Goal: Understand process/instructions

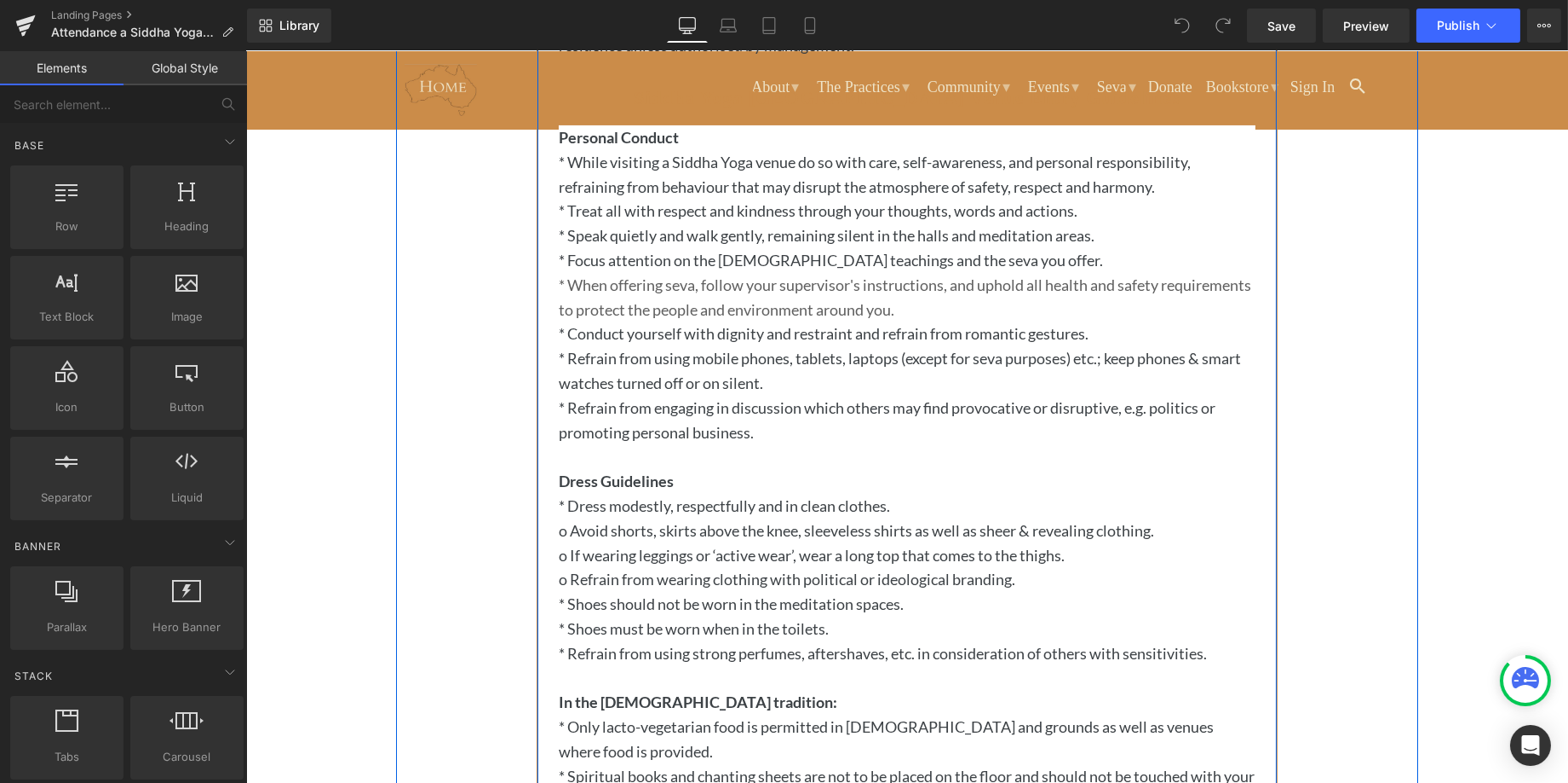
scroll to position [885, 0]
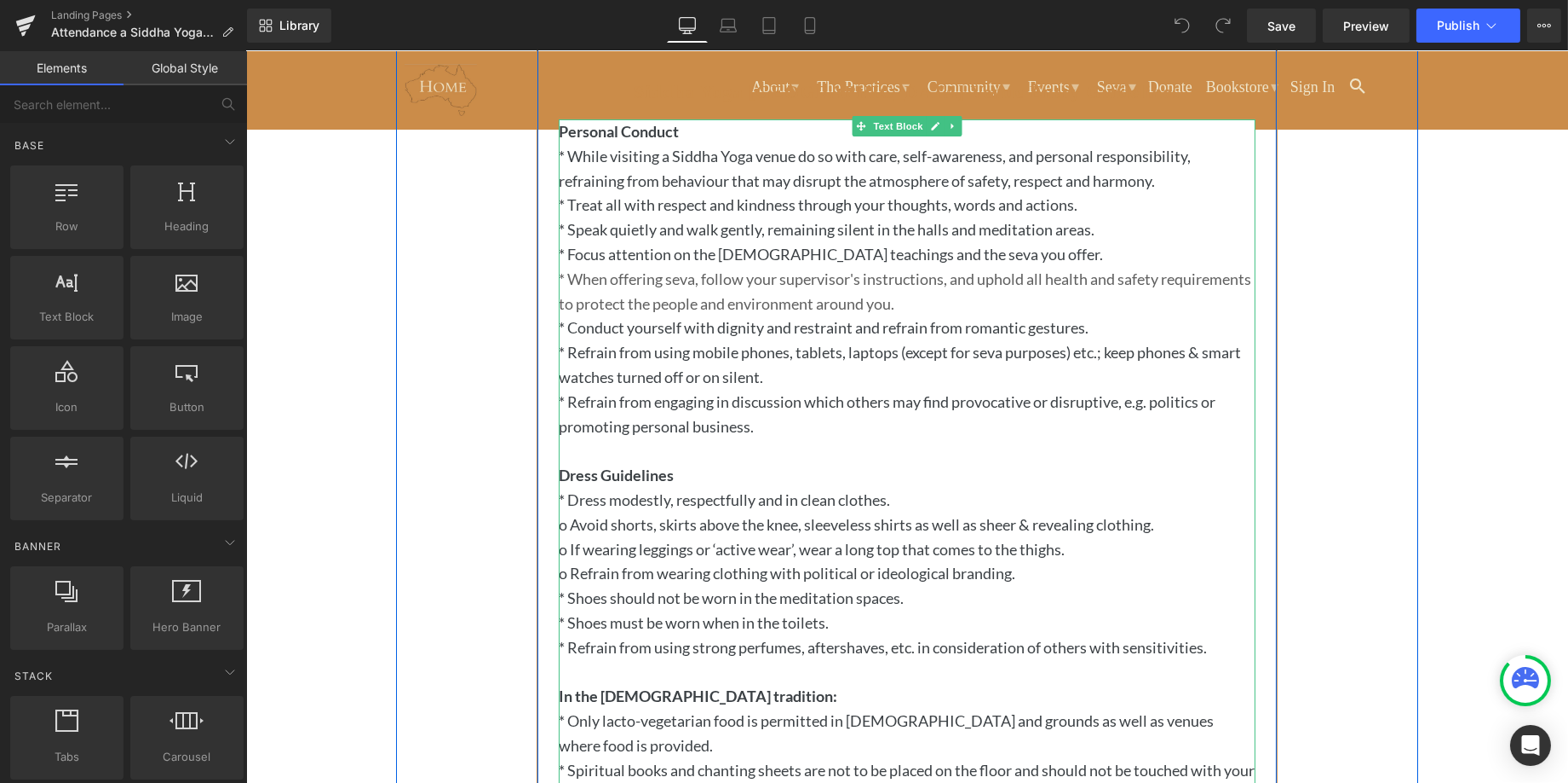
click at [782, 596] on p "* Shoes should not be worn in the meditation spaces." at bounding box center [906, 598] width 697 height 24
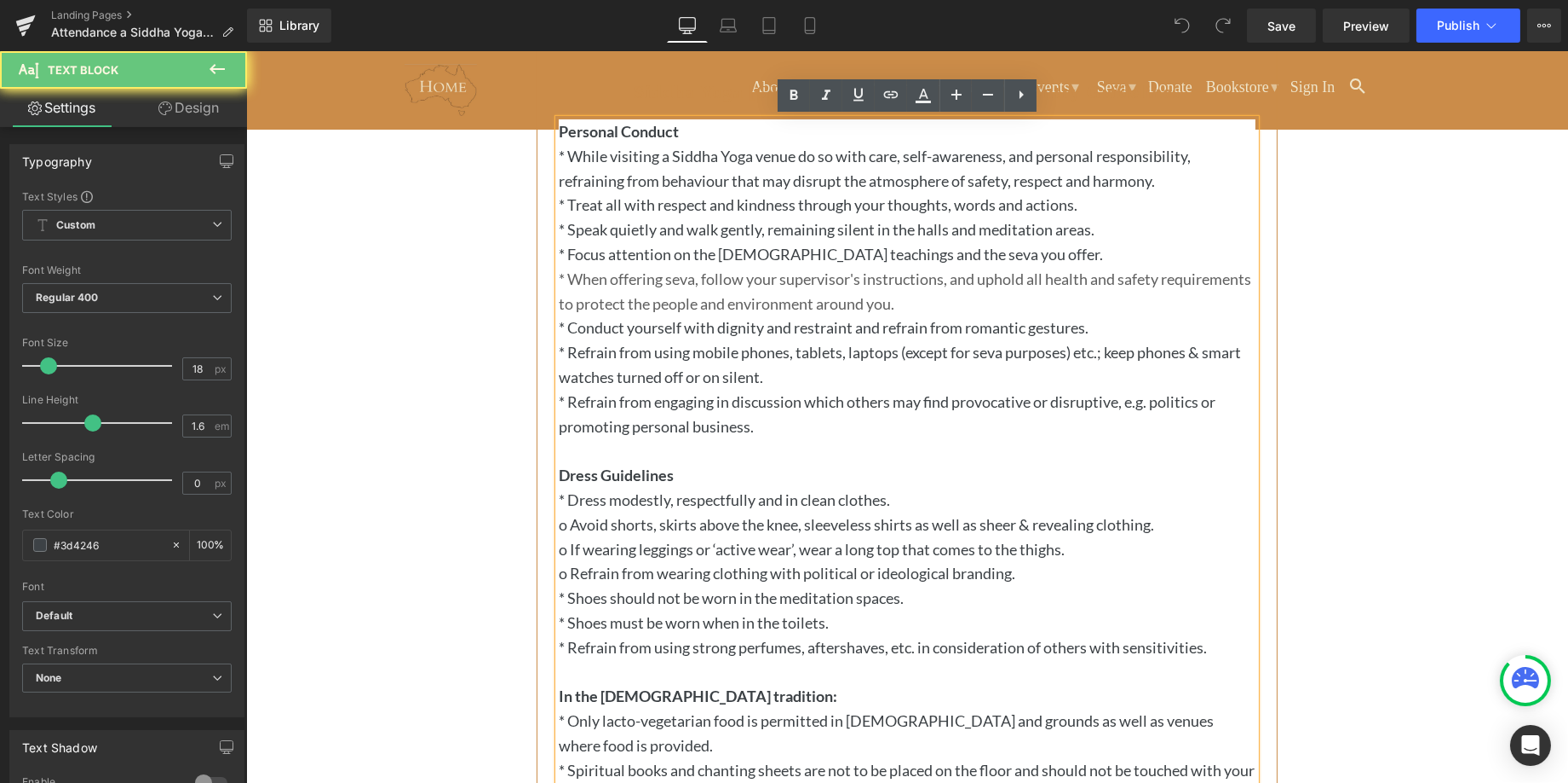
click at [786, 595] on p "* Shoes should not be worn in the meditation spaces." at bounding box center [906, 598] width 697 height 24
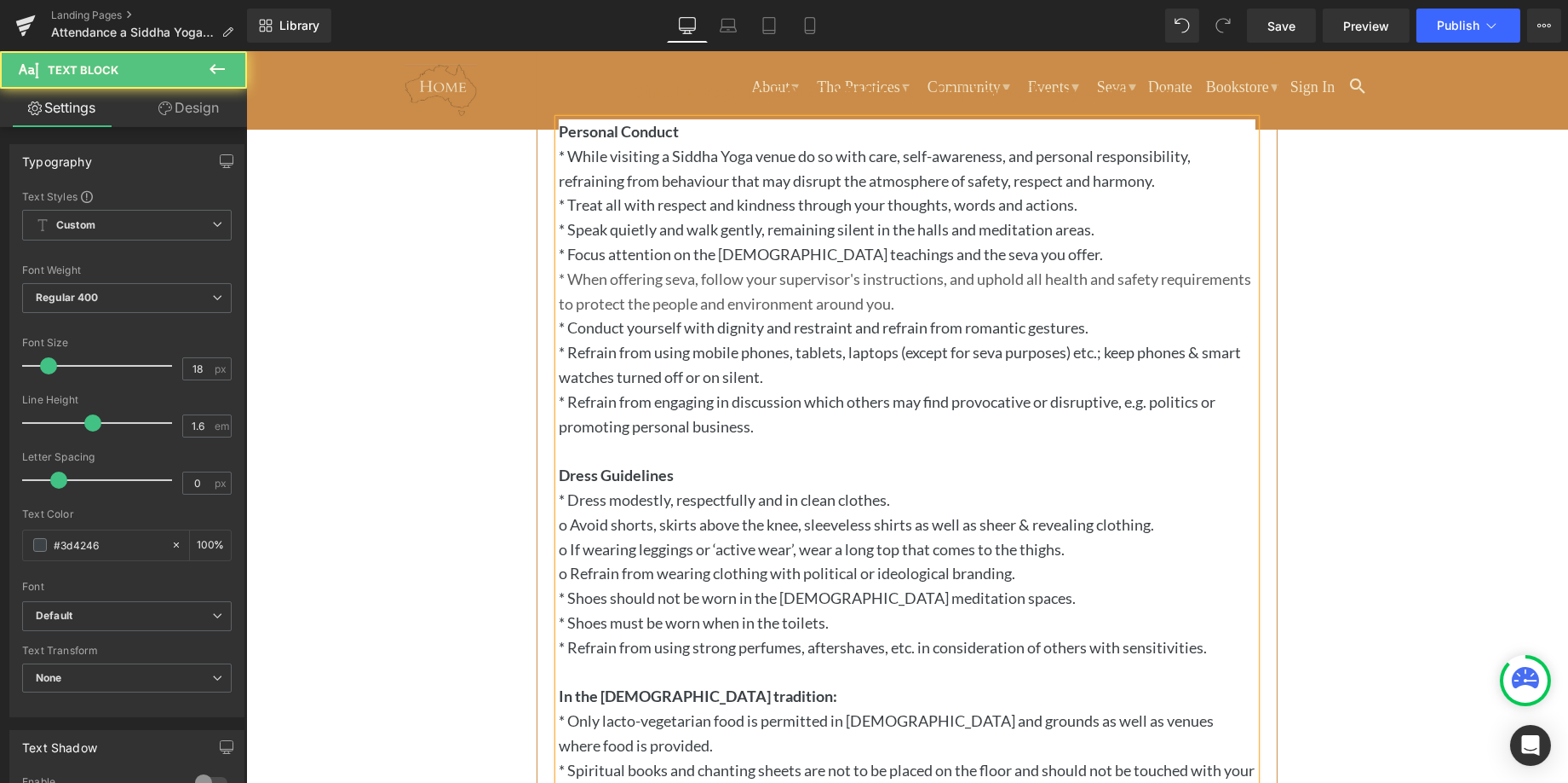
click at [669, 739] on p "* Only lacto-vegetarian food is permitted in [DEMOGRAPHIC_DATA] and grounds as …" at bounding box center [906, 733] width 697 height 50
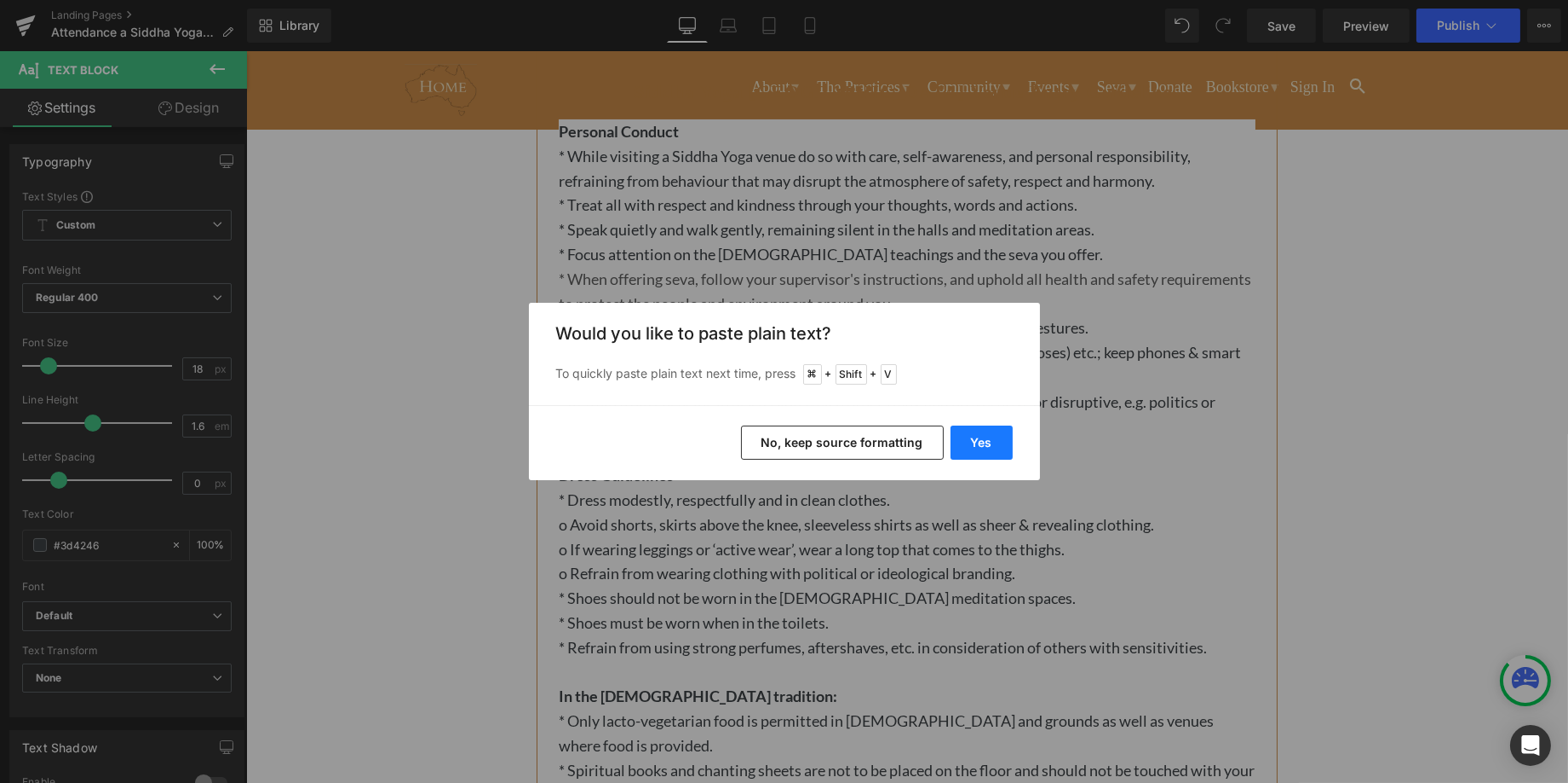
click at [985, 441] on button "Yes" at bounding box center [982, 442] width 62 height 34
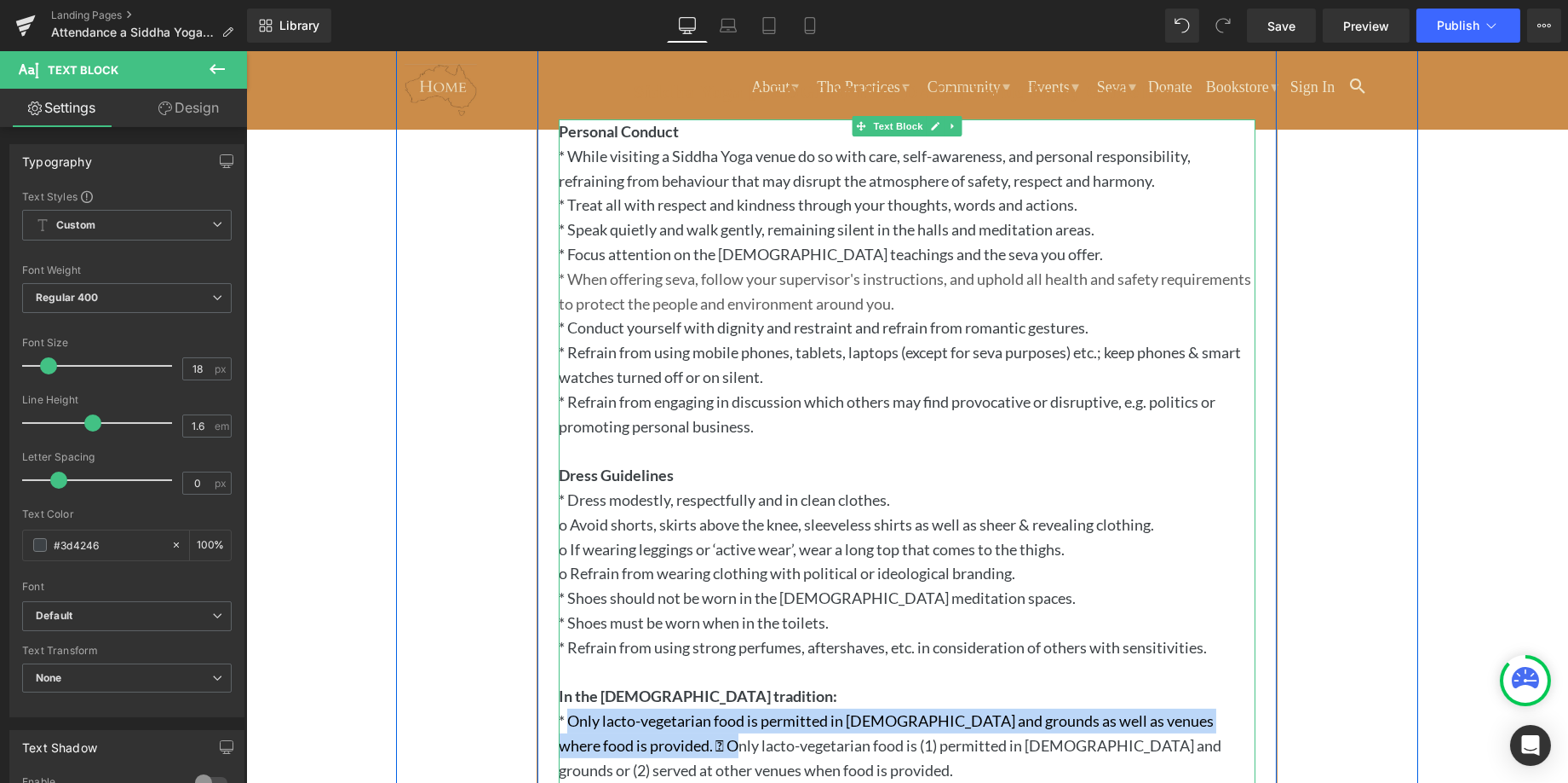
drag, startPoint x: 682, startPoint y: 745, endPoint x: 570, endPoint y: 722, distance: 114.3
click at [570, 722] on p "* Only lacto-vegetarian food is permitted in [DEMOGRAPHIC_DATA] and grounds as …" at bounding box center [906, 745] width 697 height 73
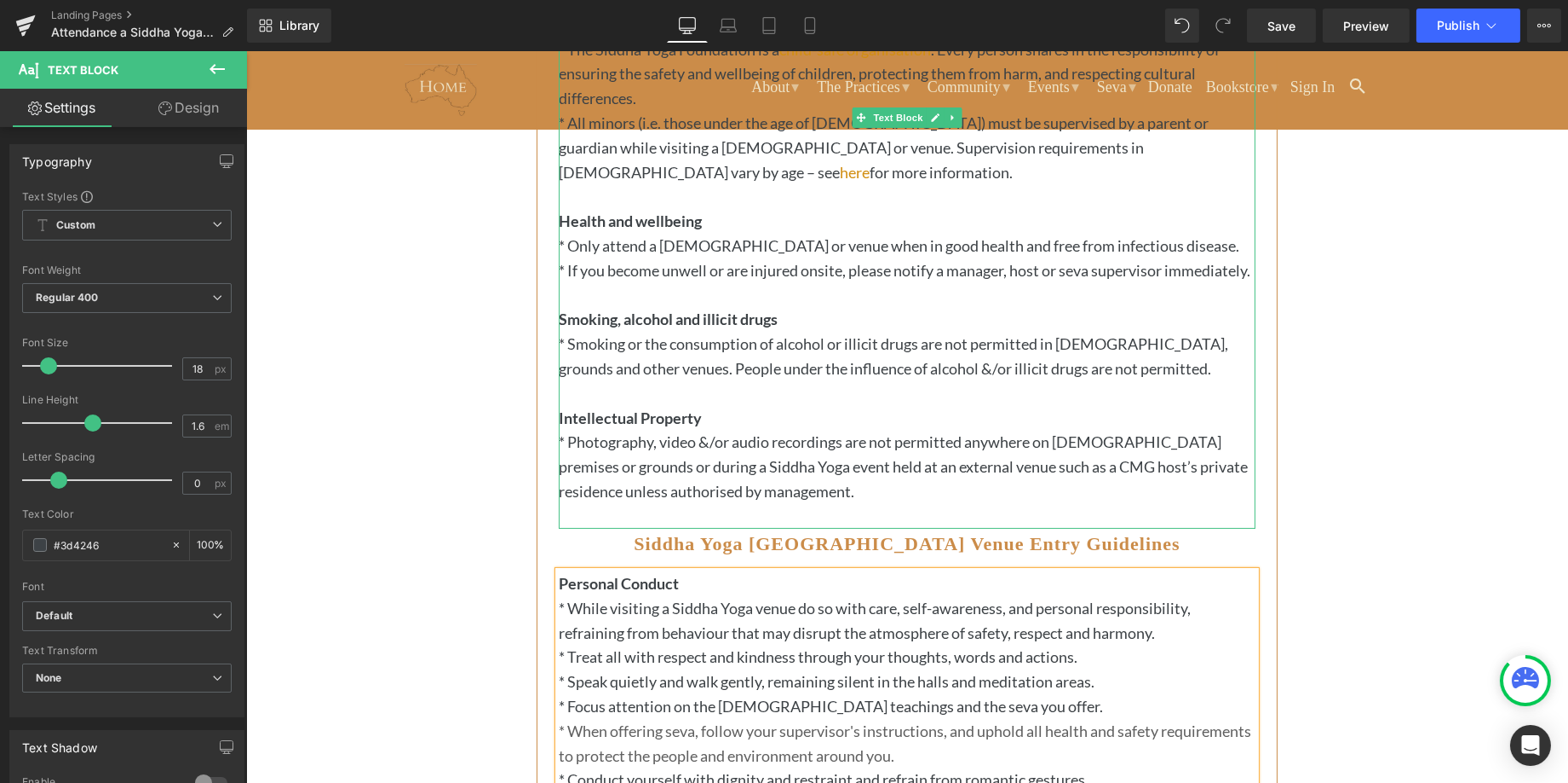
scroll to position [429, 0]
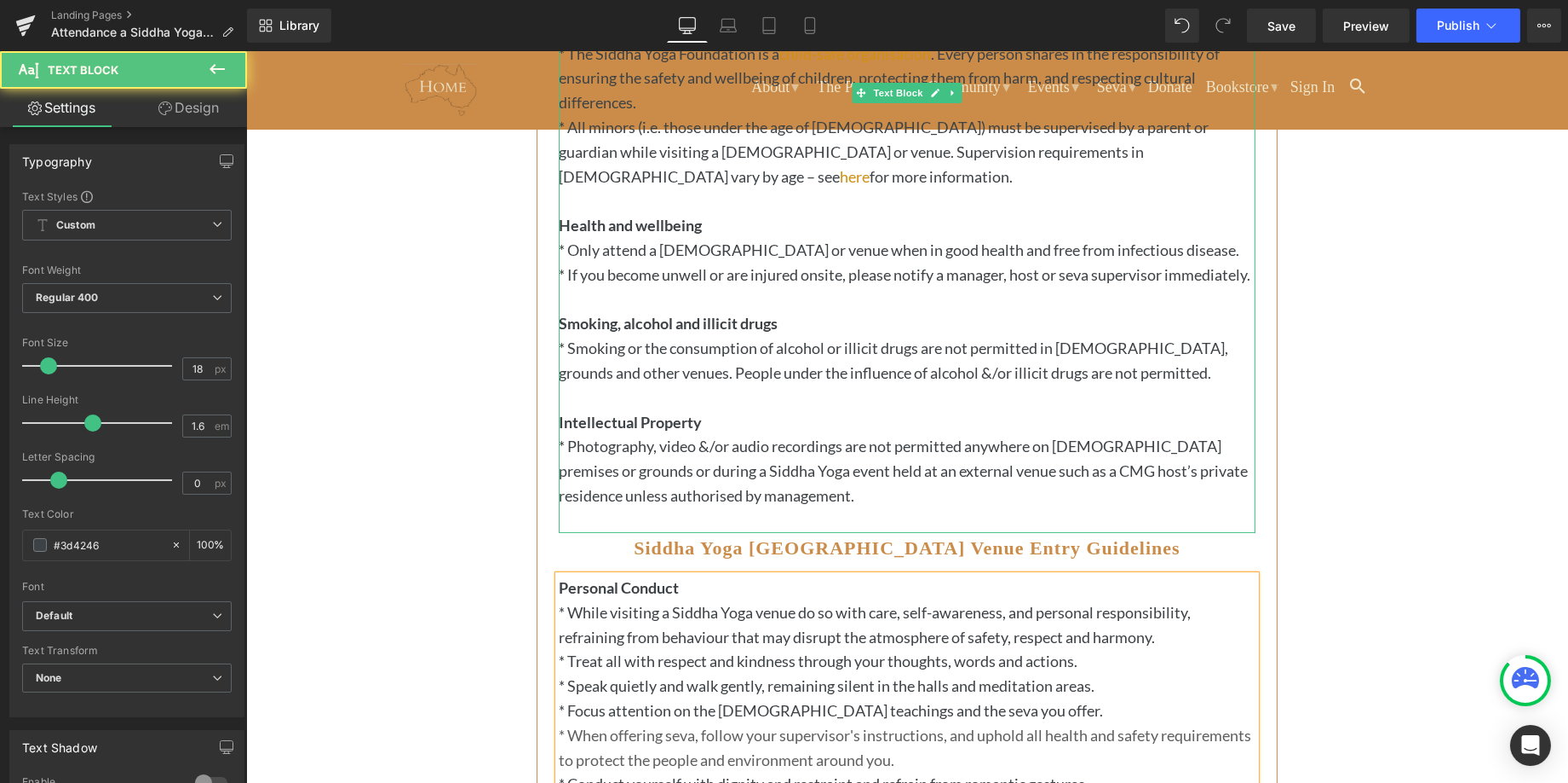
click at [628, 322] on strong "Smoking, alcohol and illicit drugs" at bounding box center [667, 322] width 219 height 19
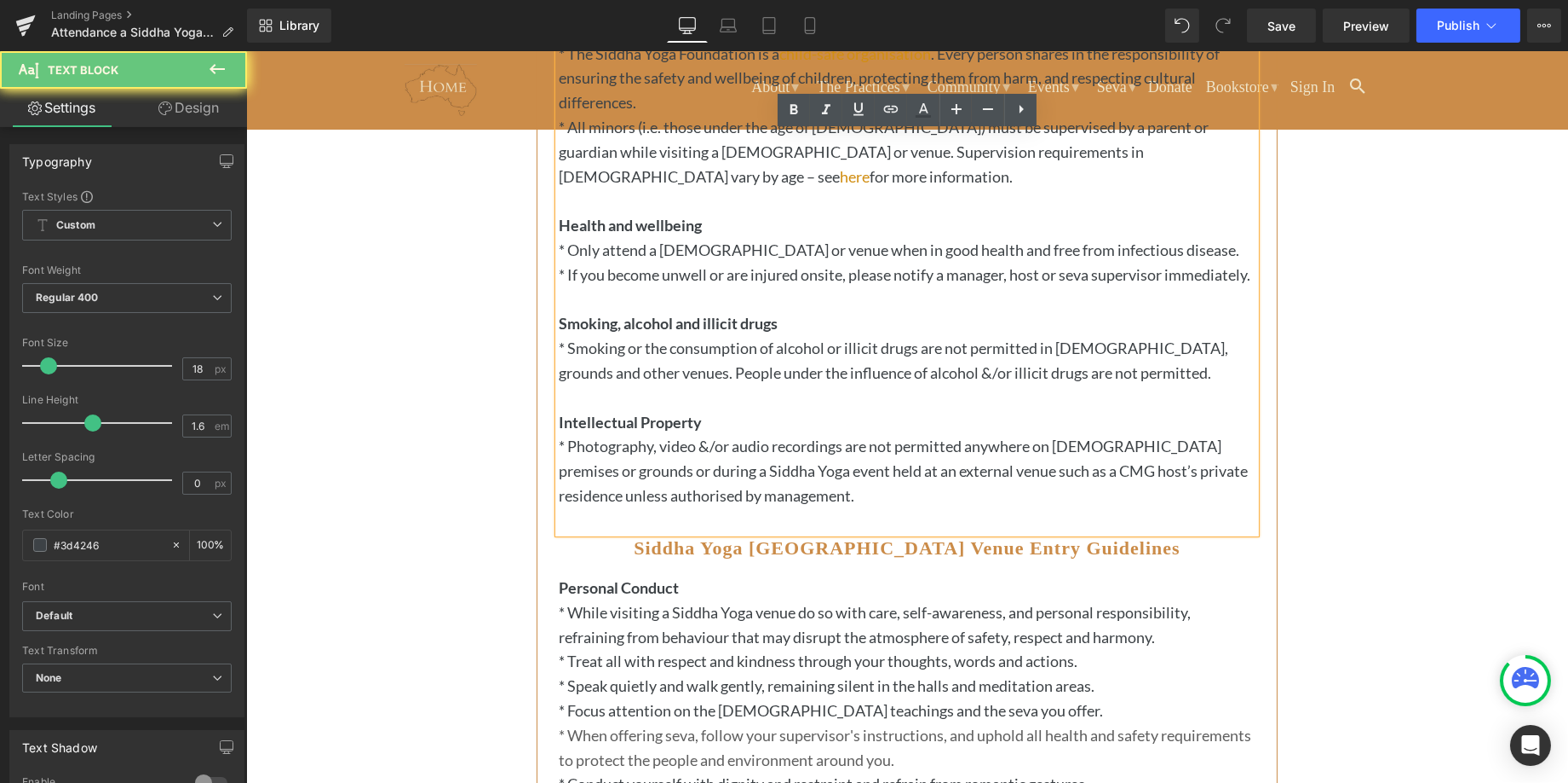
click at [633, 324] on strong "Smoking, alcohol and illicit drugs" at bounding box center [667, 322] width 219 height 19
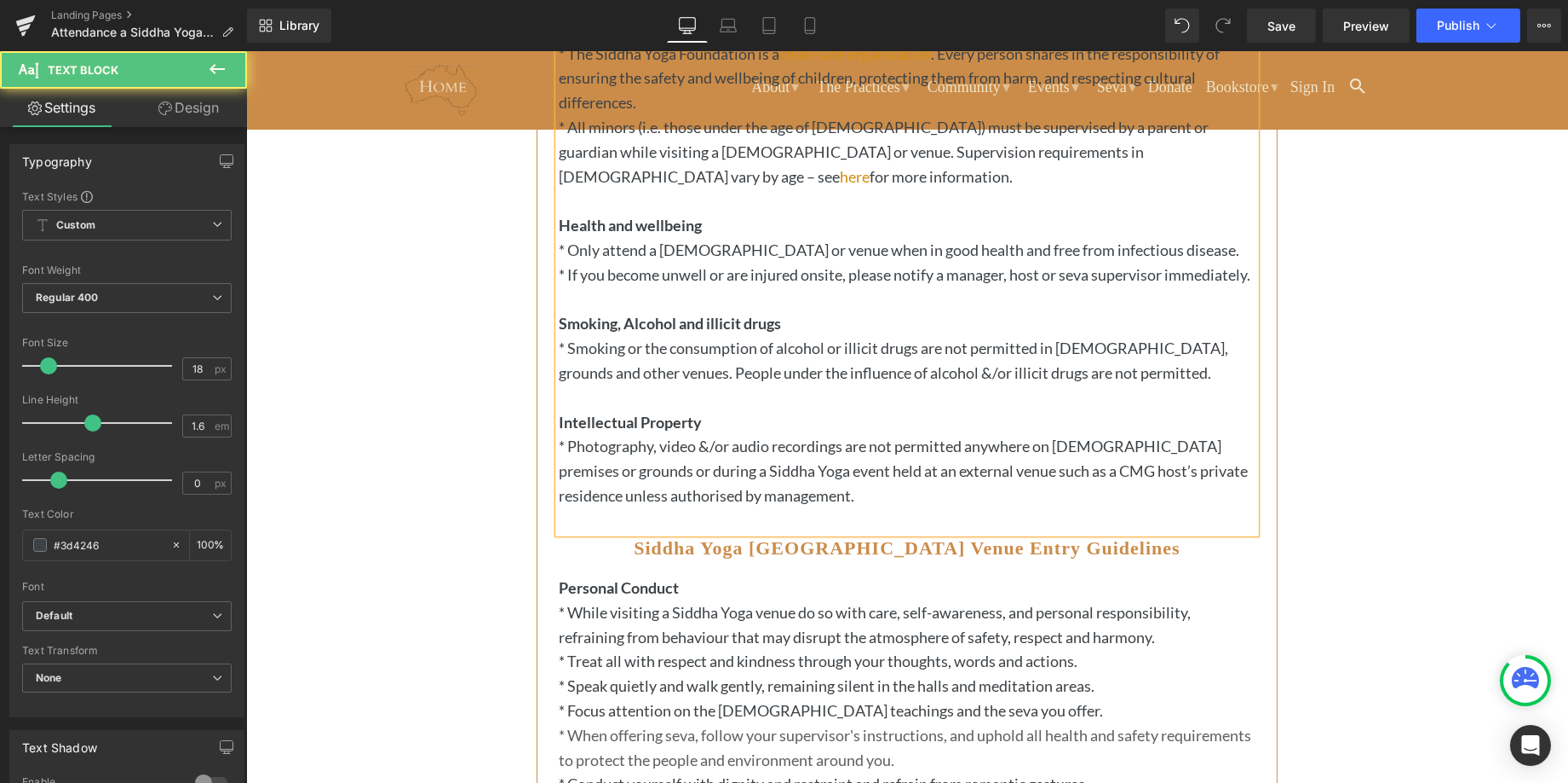
click at [692, 329] on strong "Smoking, Alcohol and illicit drugs" at bounding box center [669, 322] width 222 height 19
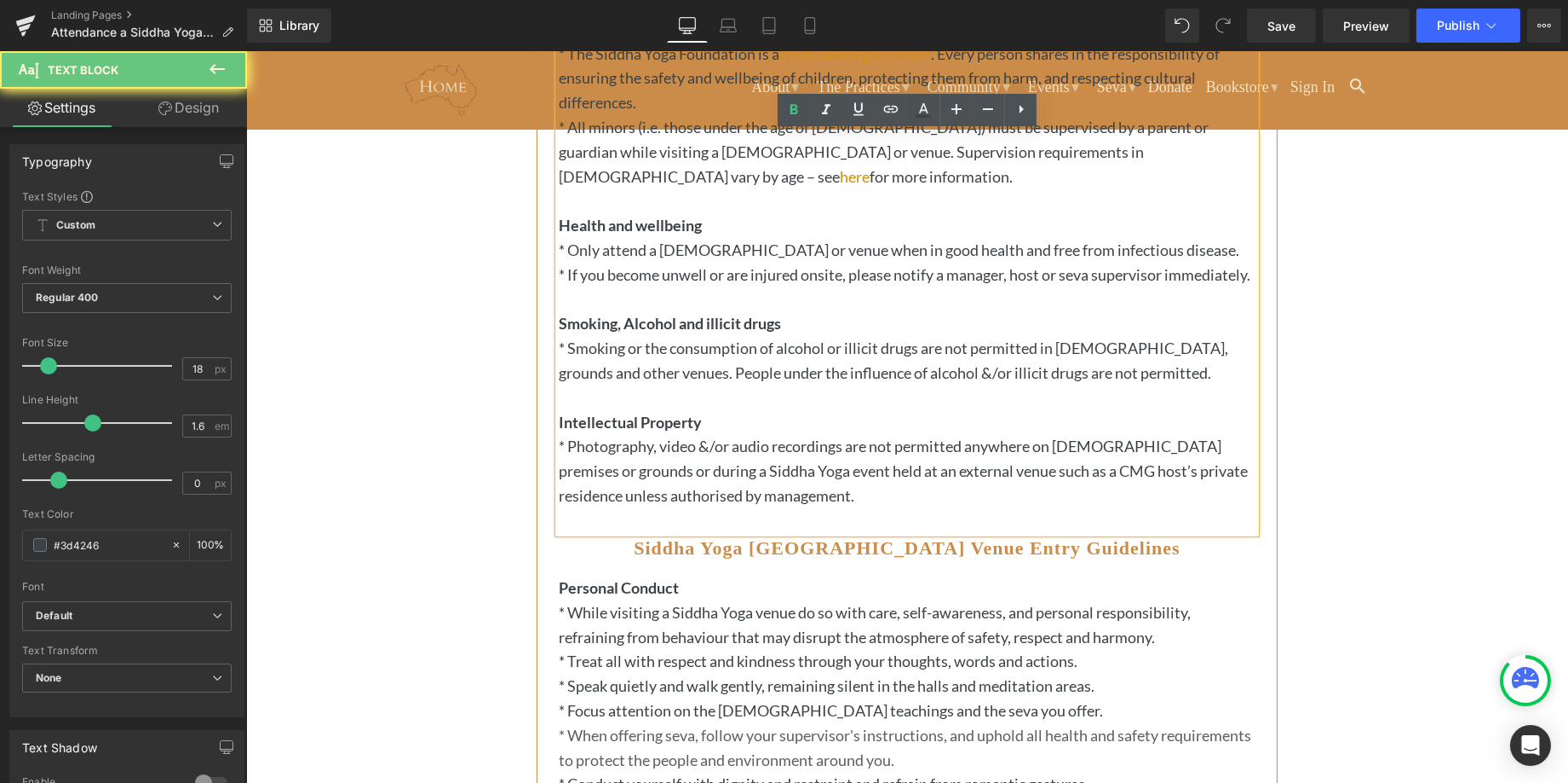
click at [691, 330] on strong "Smoking, Alcohol and illicit drugs" at bounding box center [669, 322] width 222 height 19
click at [691, 328] on strong "Smoking, Alcohol and illicit drugs" at bounding box center [669, 322] width 222 height 19
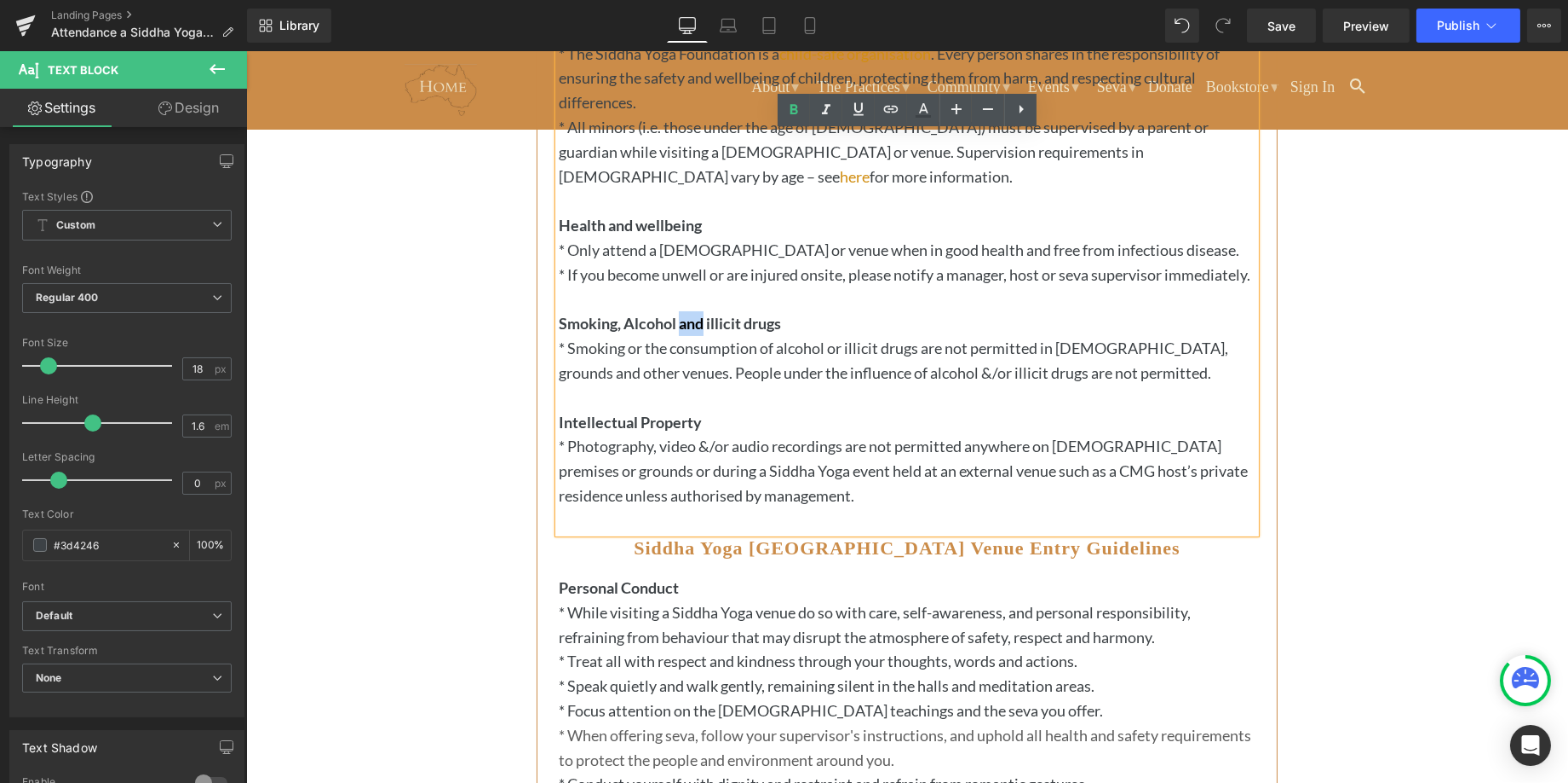
click at [691, 329] on strong "Smoking, Alcohol and illicit drugs" at bounding box center [669, 322] width 222 height 19
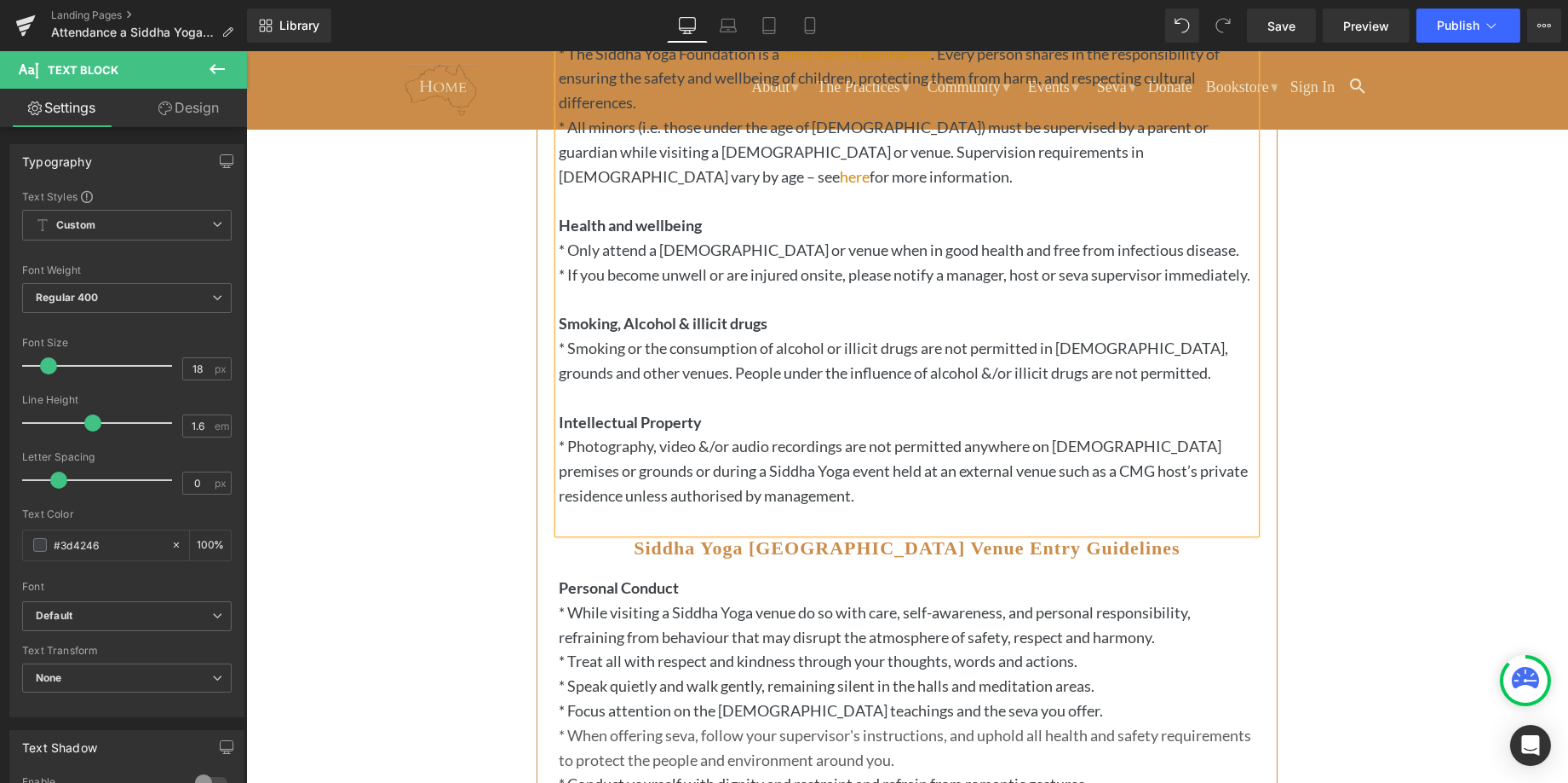
scroll to position [434, 0]
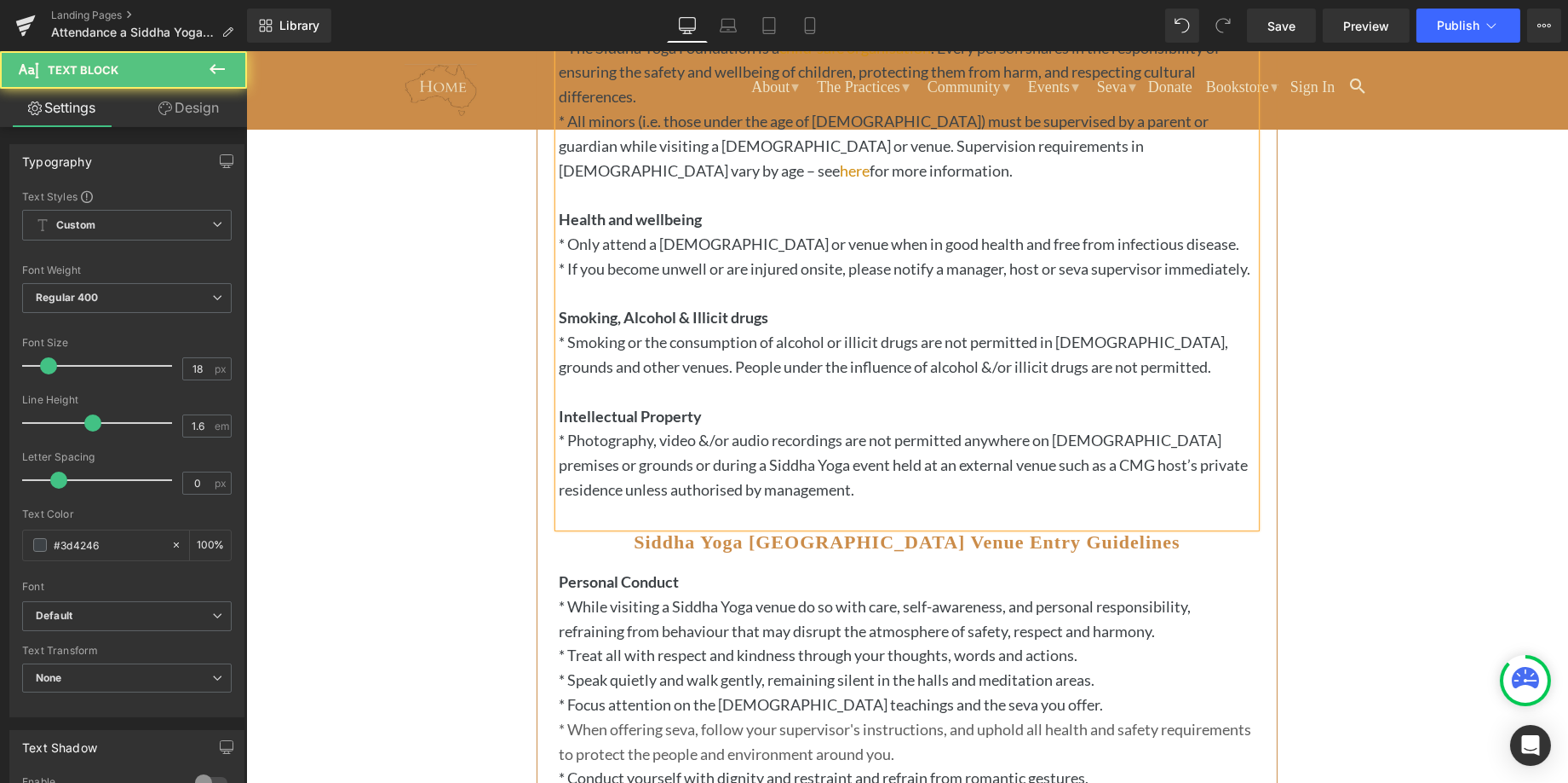
click at [647, 210] on strong "Health and wellbeing" at bounding box center [629, 219] width 143 height 19
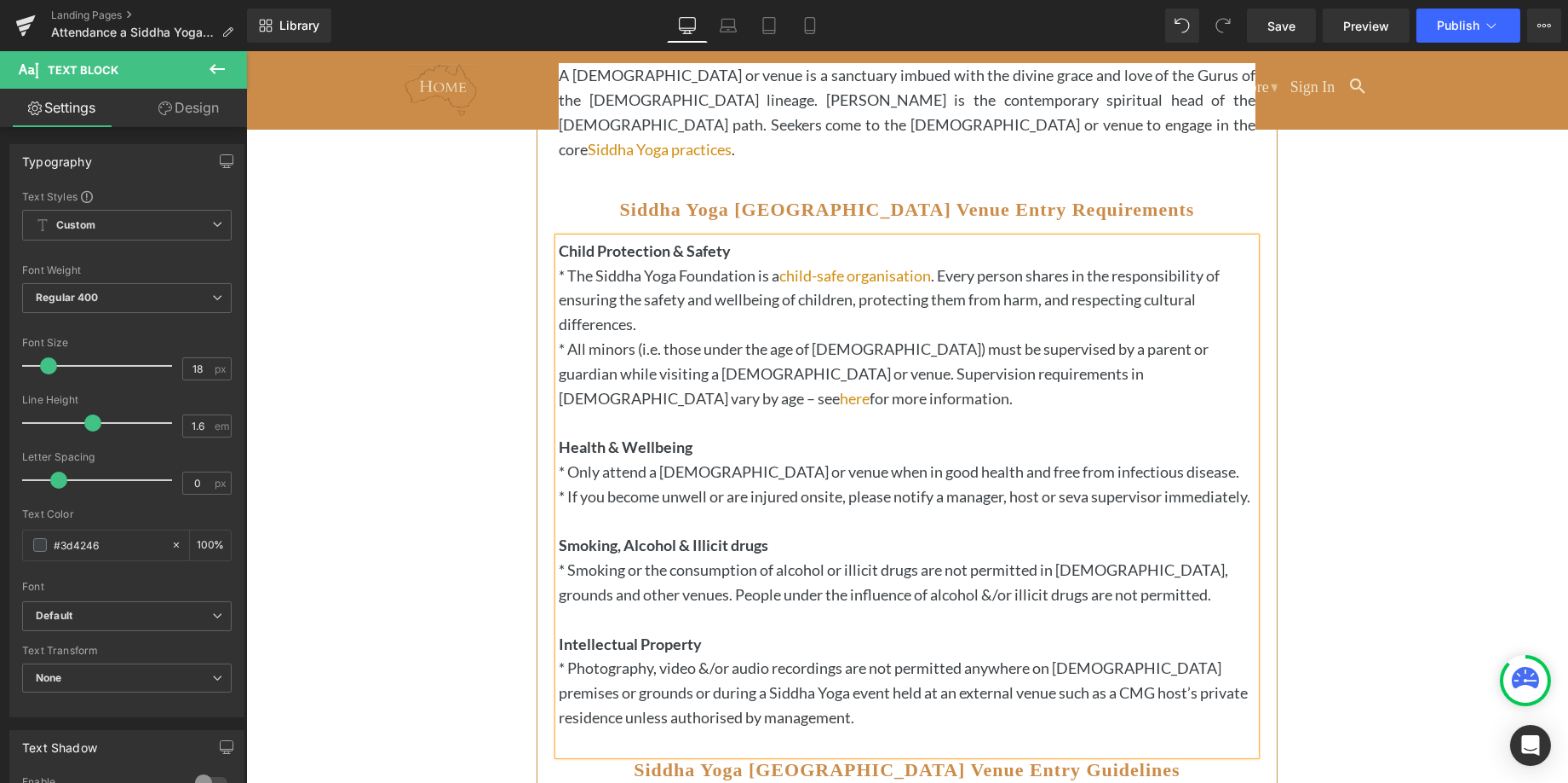
scroll to position [205, 0]
click at [1280, 22] on span "Save" at bounding box center [1281, 25] width 28 height 18
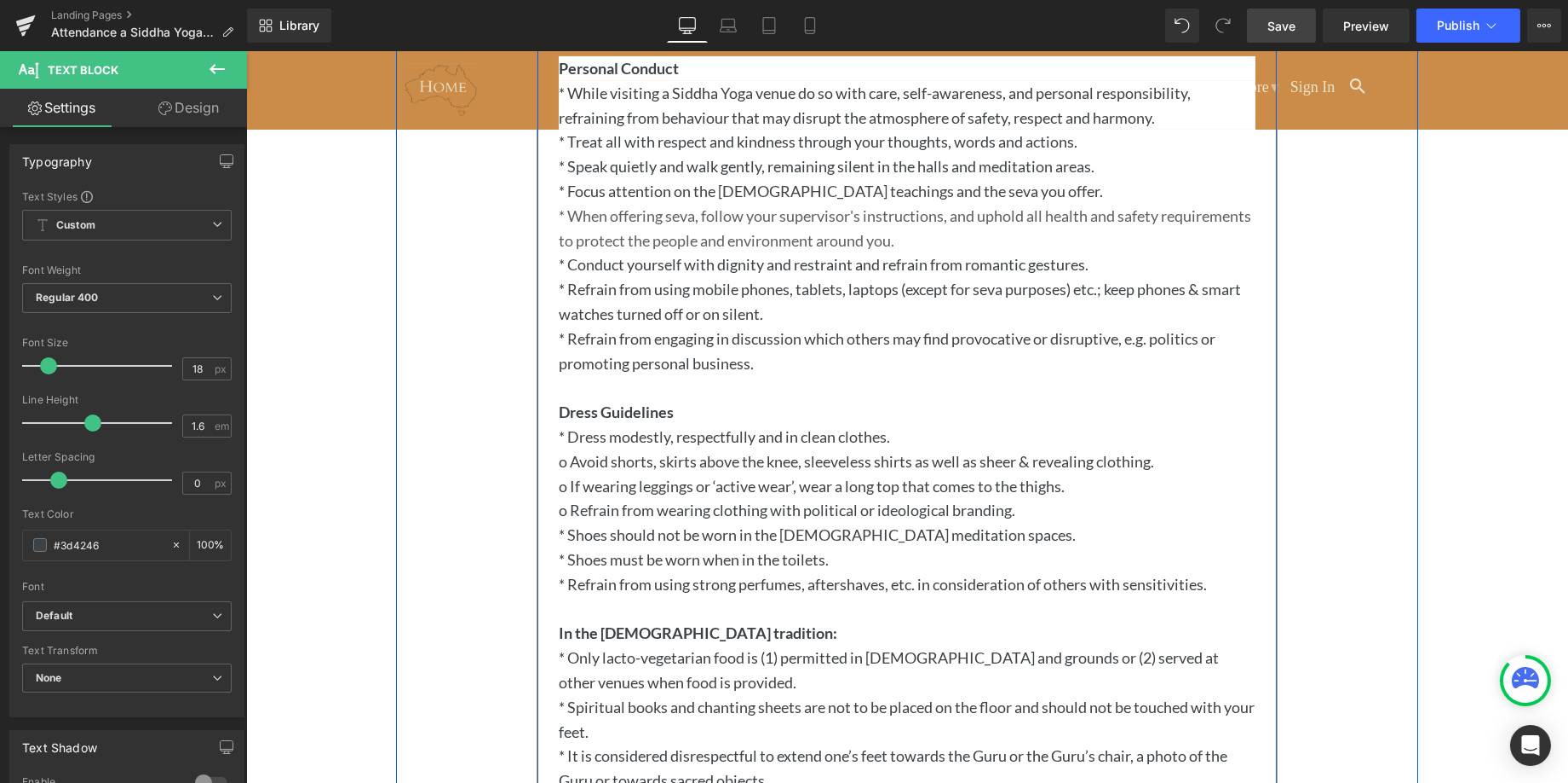
scroll to position [1044, 0]
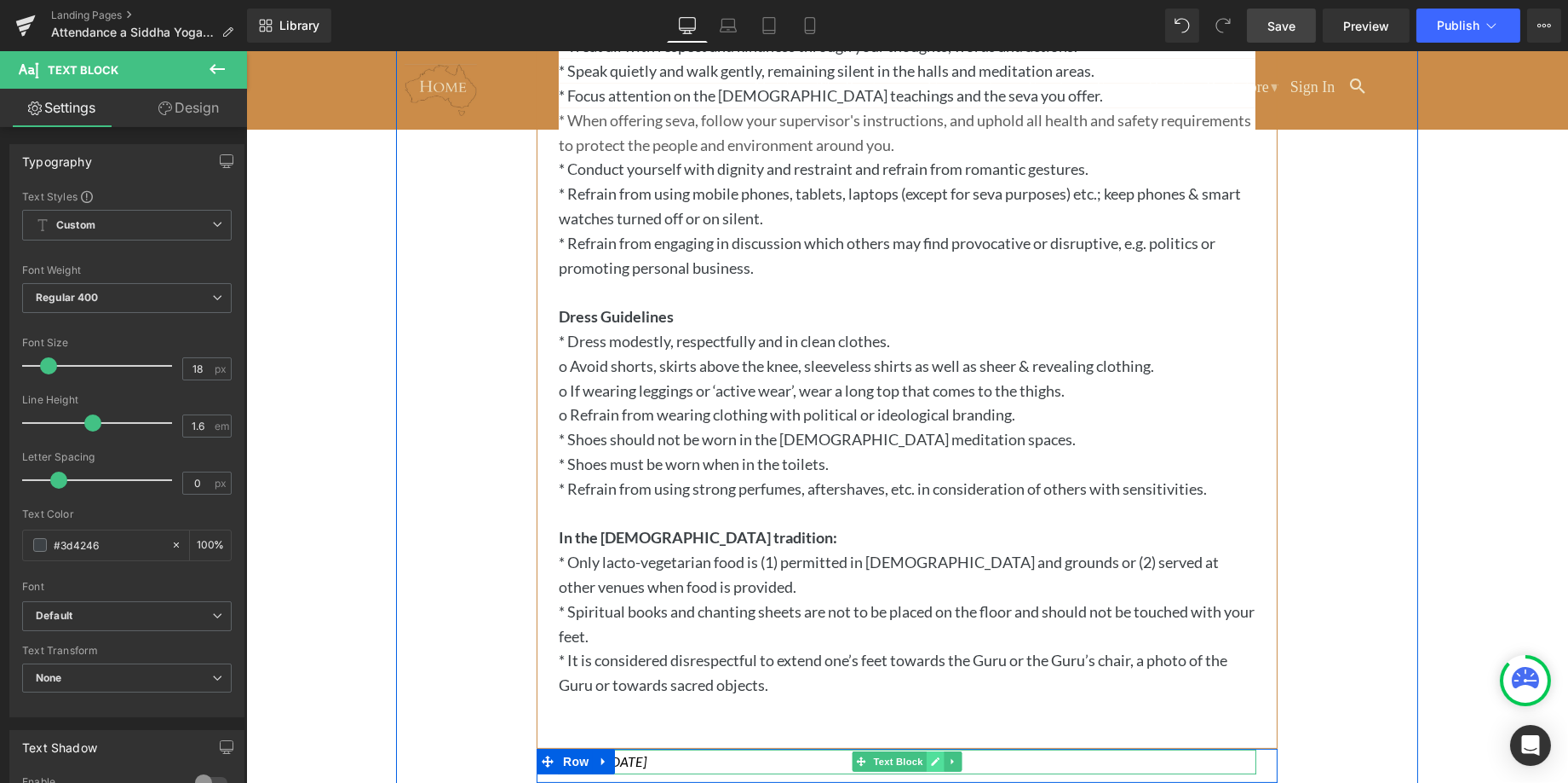
click at [935, 762] on icon at bounding box center [934, 761] width 9 height 9
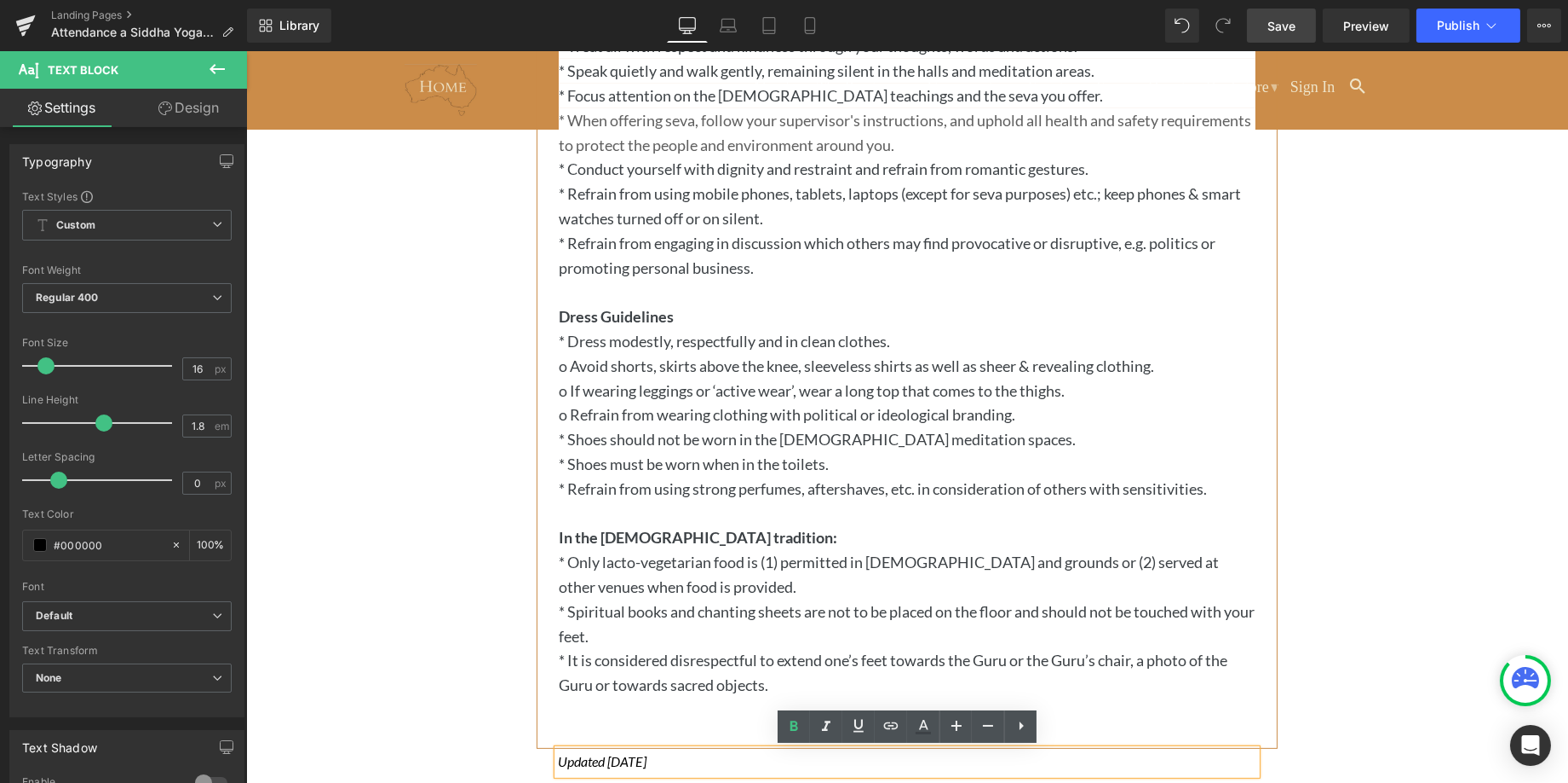
drag, startPoint x: 667, startPoint y: 759, endPoint x: 610, endPoint y: 759, distance: 57.0
click at [610, 759] on icon "Updated [DATE]" at bounding box center [601, 761] width 89 height 17
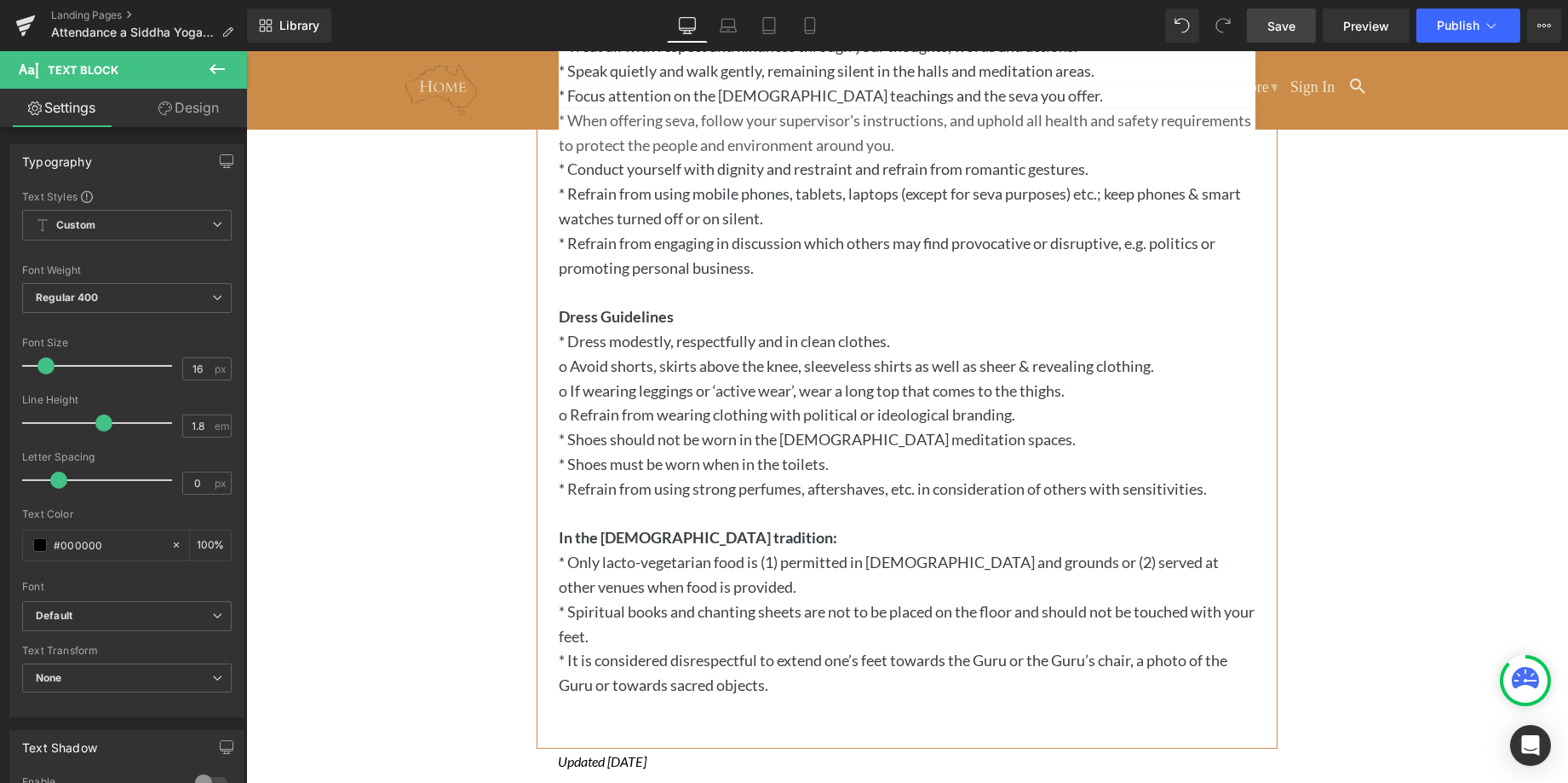
click at [1286, 24] on span "Save" at bounding box center [1281, 25] width 28 height 18
click at [1359, 23] on span "Preview" at bounding box center [1366, 25] width 46 height 18
